Goal: Obtain resource: Obtain resource

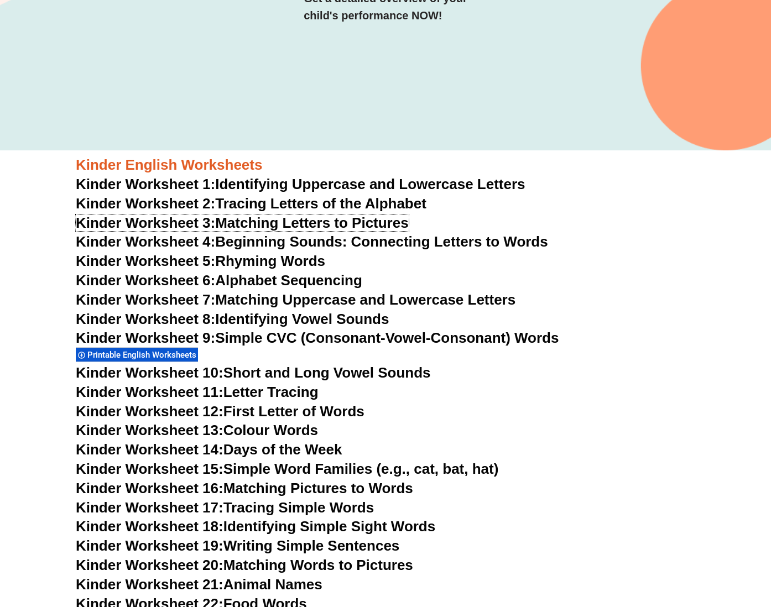
scroll to position [292, 0]
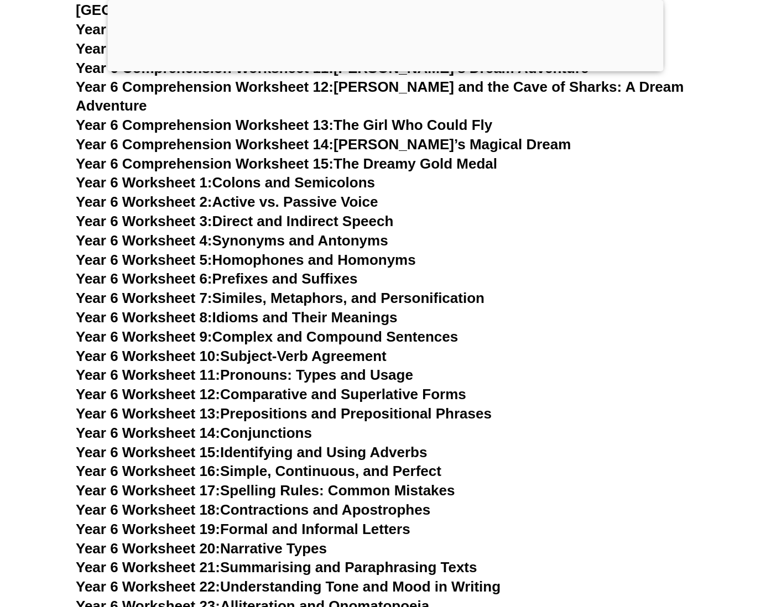
scroll to position [6401, 0]
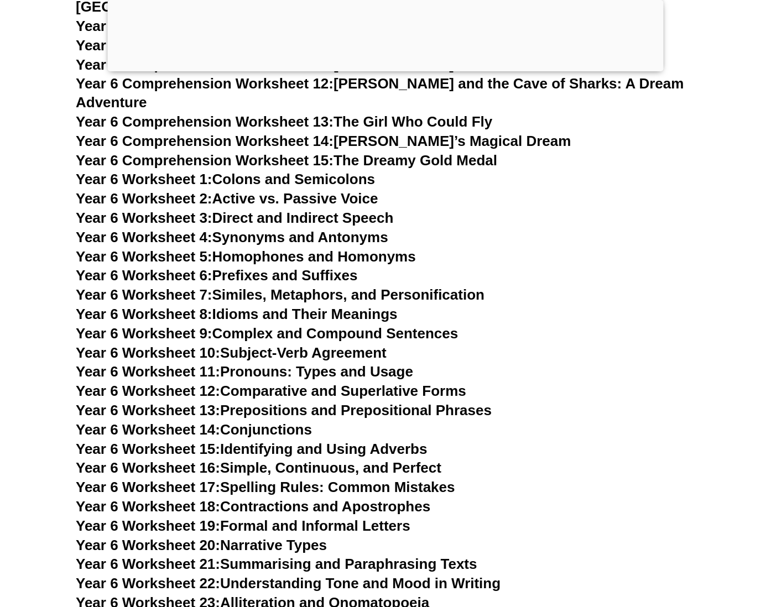
click at [256, 479] on link "Year 6 Worksheet 17: Spelling Rules: Common Mistakes" at bounding box center [265, 487] width 379 height 17
click at [298, 267] on link "Year 6 Worksheet 6: Prefixes and Suffixes" at bounding box center [217, 275] width 282 height 17
click at [372, 229] on link "Year 6 Worksheet 4: Synonyms and Antonyms" at bounding box center [232, 237] width 313 height 17
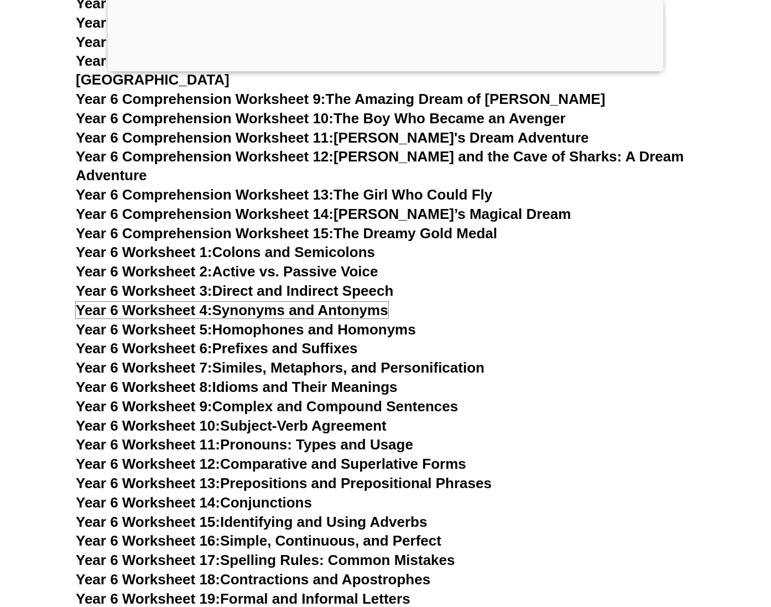
scroll to position [6341, 0]
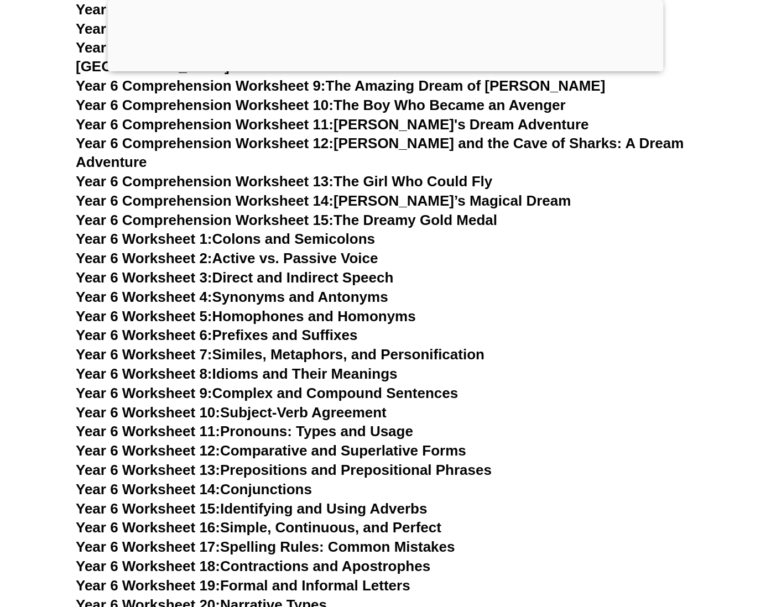
click at [384, 346] on link "Year 6 Worksheet 7: Similes, Metaphors, and Personification" at bounding box center [280, 354] width 409 height 17
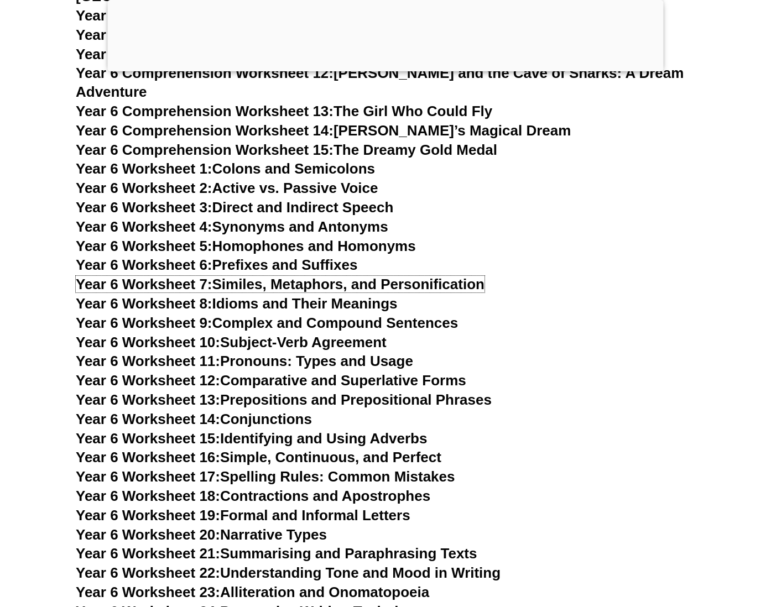
scroll to position [6412, 0]
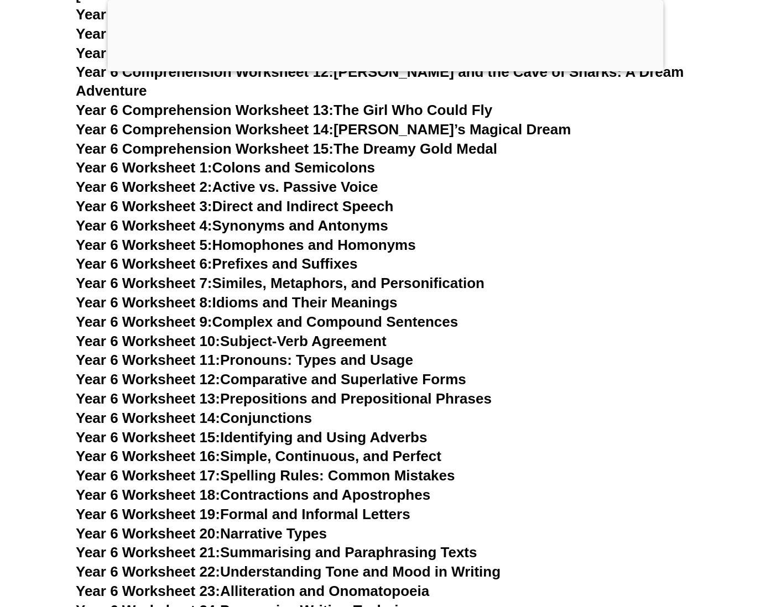
click at [297, 314] on link "Year 6 Worksheet 9: Complex and Compound Sentences" at bounding box center [267, 322] width 382 height 17
click at [282, 333] on link "Year 6 Worksheet 10: Subject-Verb Agreement" at bounding box center [231, 341] width 311 height 17
click at [355, 352] on link "Year 6 Worksheet 11: Pronouns: Types and Usage" at bounding box center [244, 360] width 337 height 17
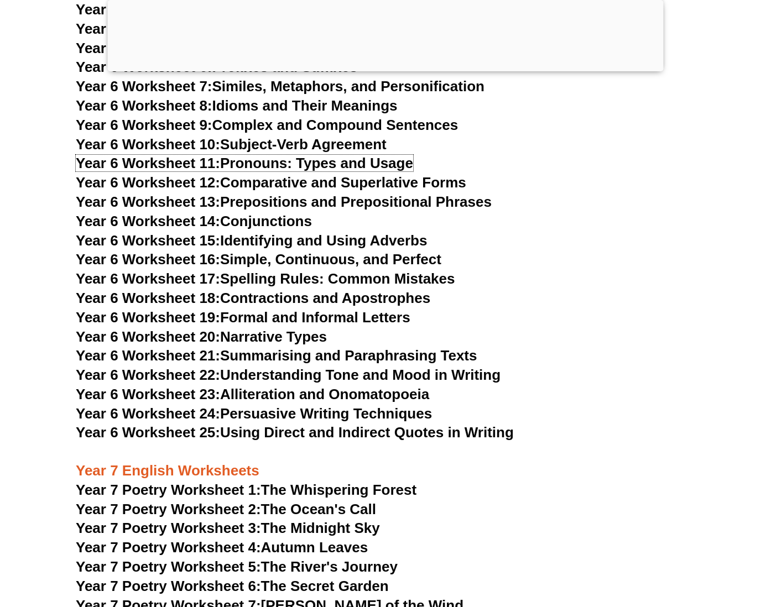
scroll to position [6610, 0]
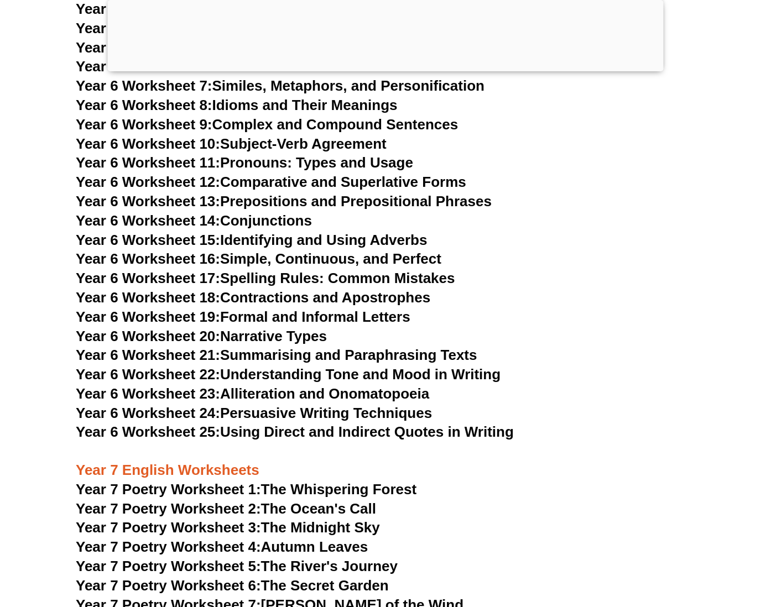
click at [253, 212] on link "Year 6 Worksheet 14: Conjunctions" at bounding box center [194, 220] width 236 height 17
click at [288, 251] on link "Year 6 Worksheet 16: Simple, Continuous, and Perfect" at bounding box center [259, 259] width 366 height 17
click at [394, 289] on link "Year 6 Worksheet 18: Contractions and Apostrophes" at bounding box center [253, 297] width 355 height 17
click at [387, 386] on link "Year 6 Worksheet 23: Alliteration and Onomatopoeia" at bounding box center [253, 394] width 354 height 17
click at [279, 328] on link "Year 6 Worksheet 20: Narrative Types" at bounding box center [201, 336] width 251 height 17
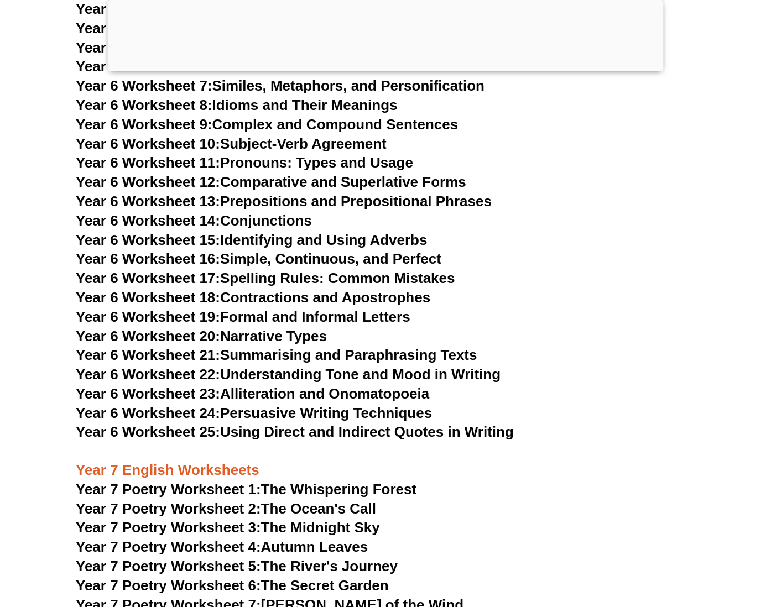
click at [388, 405] on link "Year 6 Worksheet 24: Persuasive Writing Techniques" at bounding box center [254, 413] width 356 height 17
click at [367, 424] on link "Year 6 Worksheet 25: Using Direct and Indirect Quotes in Writing" at bounding box center [295, 432] width 438 height 17
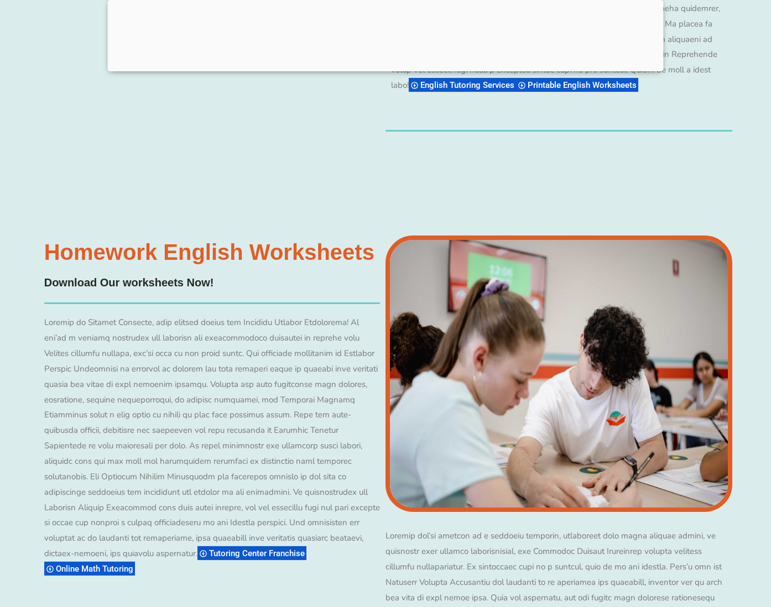
scroll to position [10525, 0]
